Goal: Complete application form

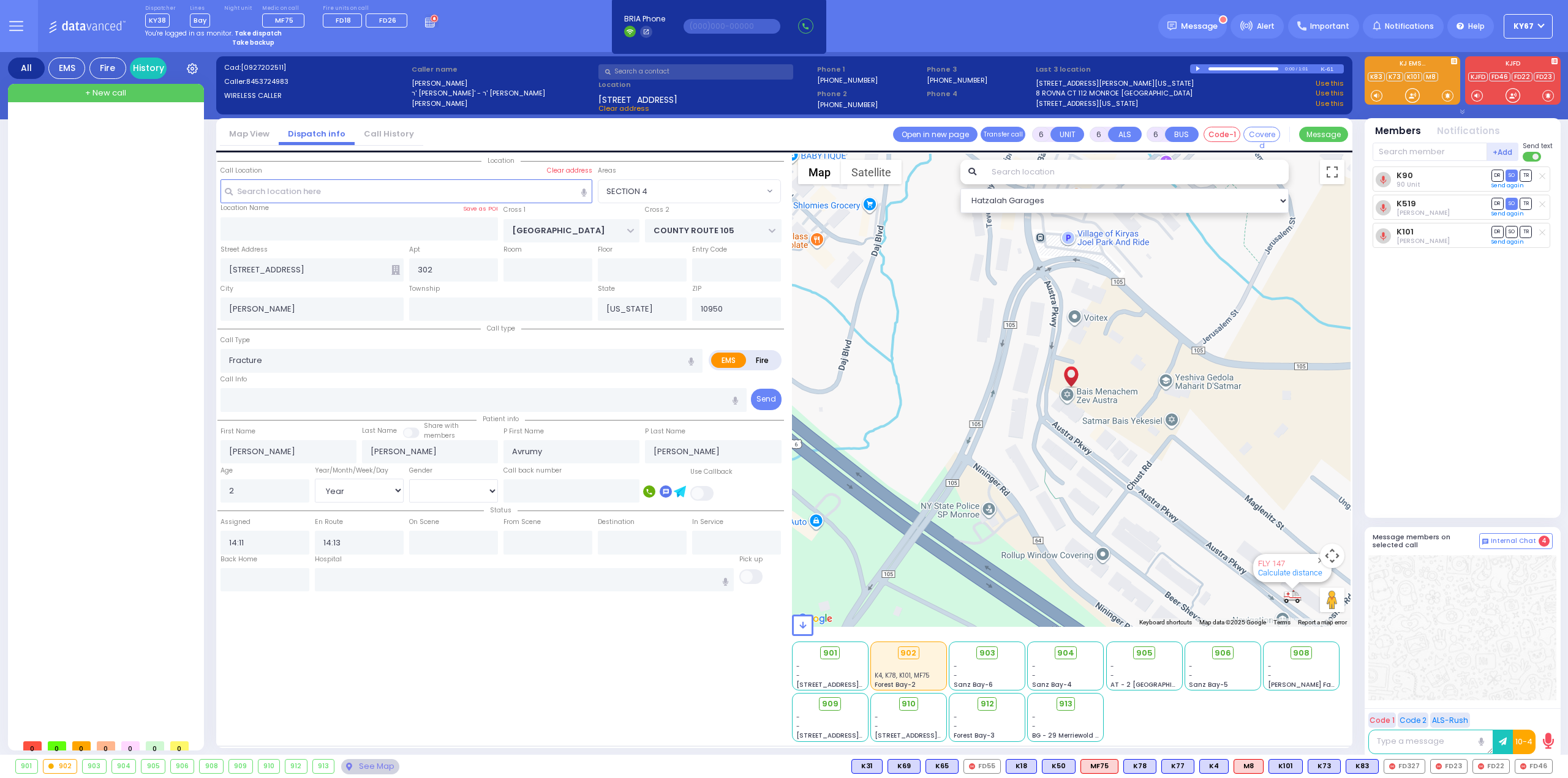
select select "SECTION 4"
select select "Year"
